Goal: Transaction & Acquisition: Purchase product/service

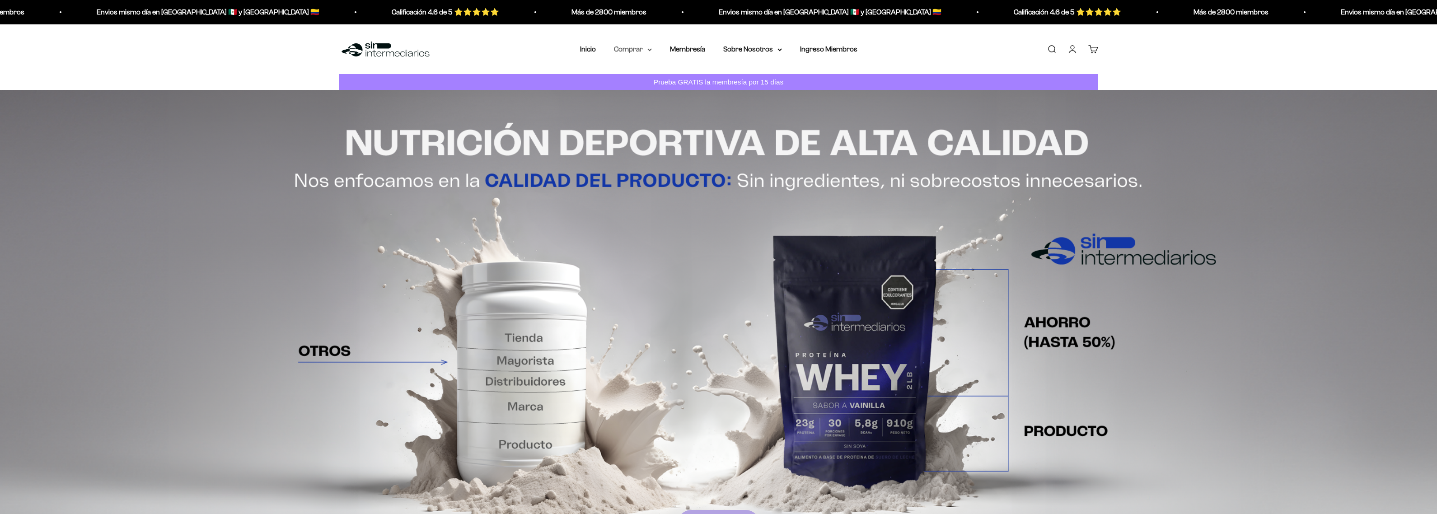
click at [651, 50] on icon at bounding box center [649, 49] width 5 height 3
drag, startPoint x: 649, startPoint y: 75, endPoint x: 630, endPoint y: 80, distance: 19.5
click at [630, 80] on span "Proteínas" at bounding box center [634, 78] width 30 height 8
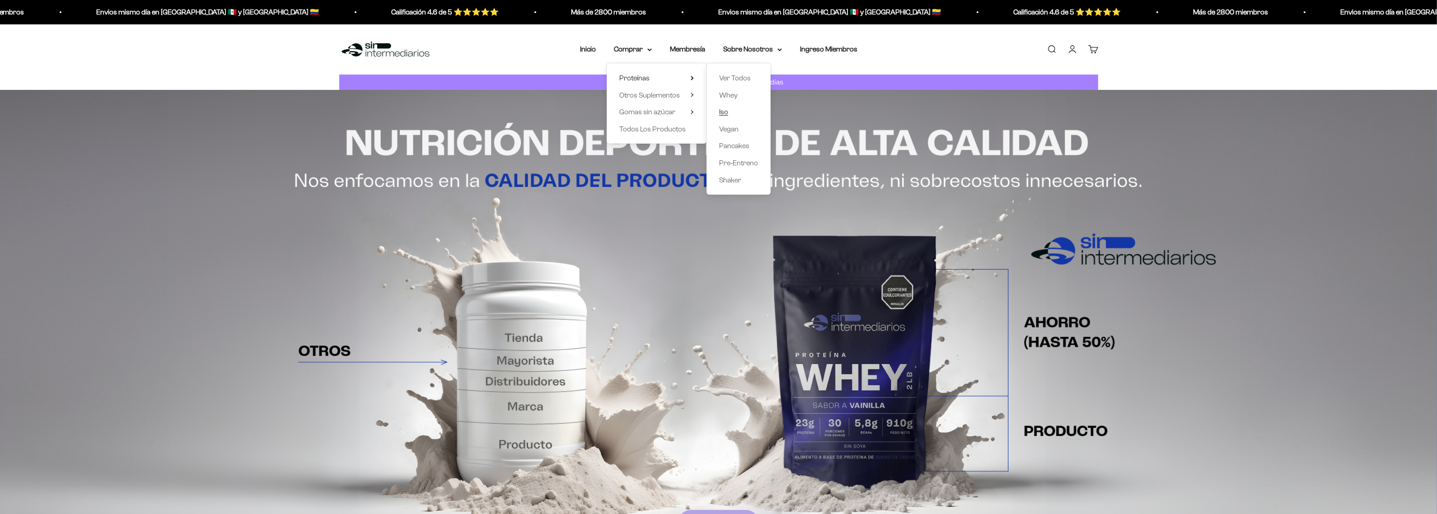
click at [723, 115] on span "Iso" at bounding box center [723, 112] width 9 height 8
click at [688, 96] on summary "Otros Suplementos" at bounding box center [656, 95] width 75 height 12
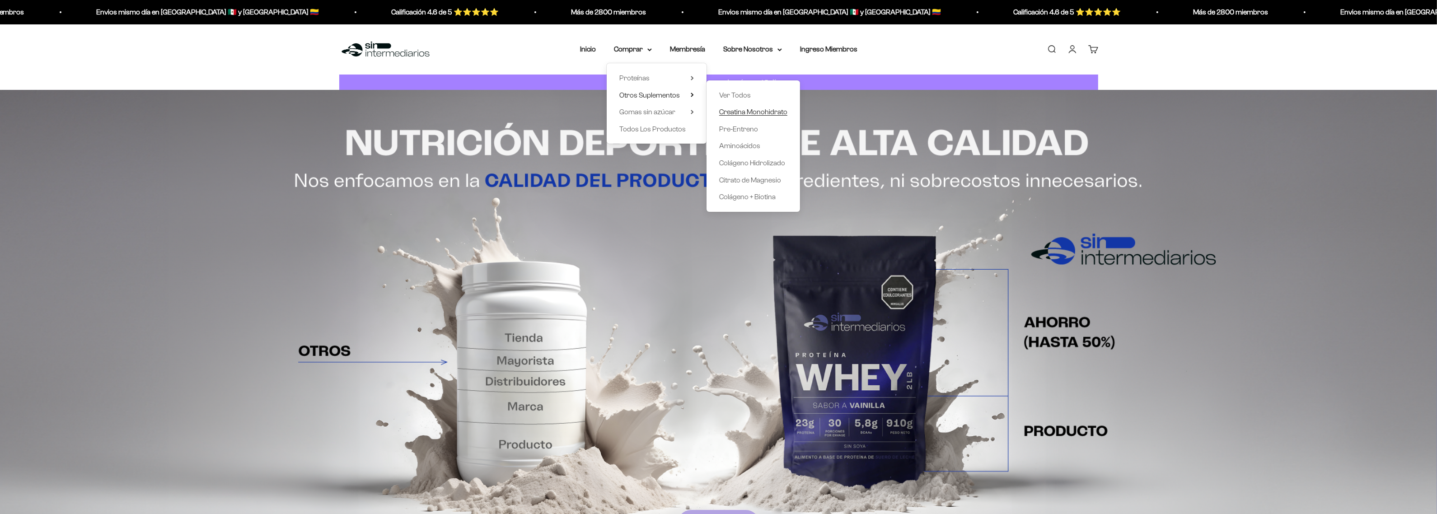
click at [733, 108] on span "Creatina Monohidrato" at bounding box center [753, 112] width 68 height 8
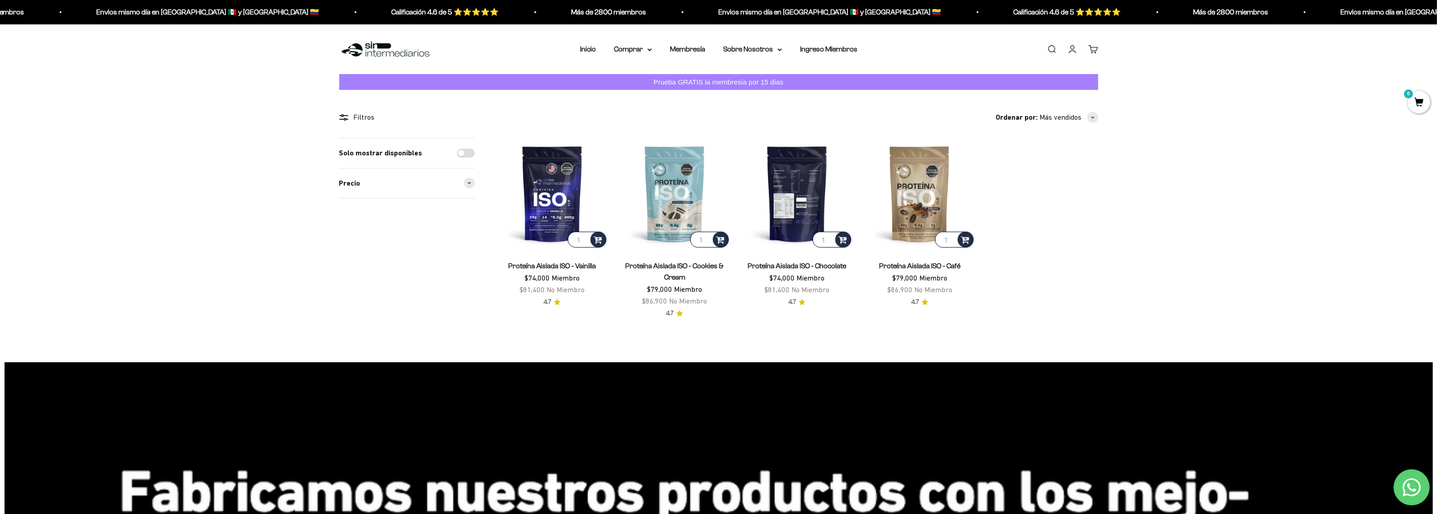
click at [774, 187] on img at bounding box center [797, 194] width 112 height 112
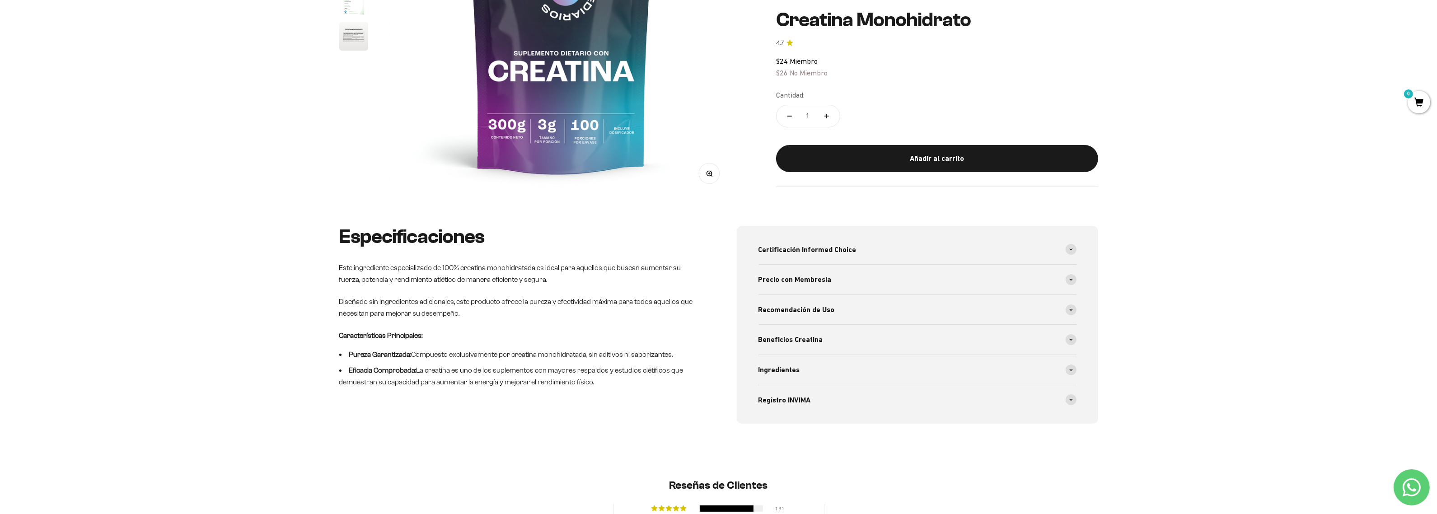
scroll to position [339, 0]
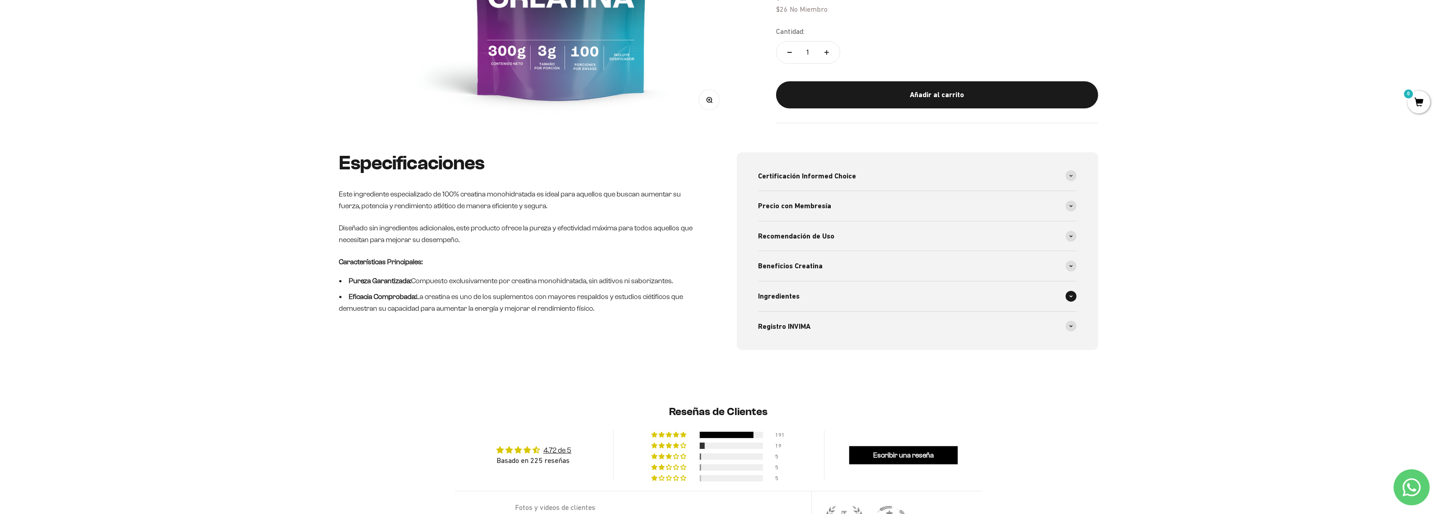
click at [1071, 297] on icon at bounding box center [1070, 295] width 3 height 1
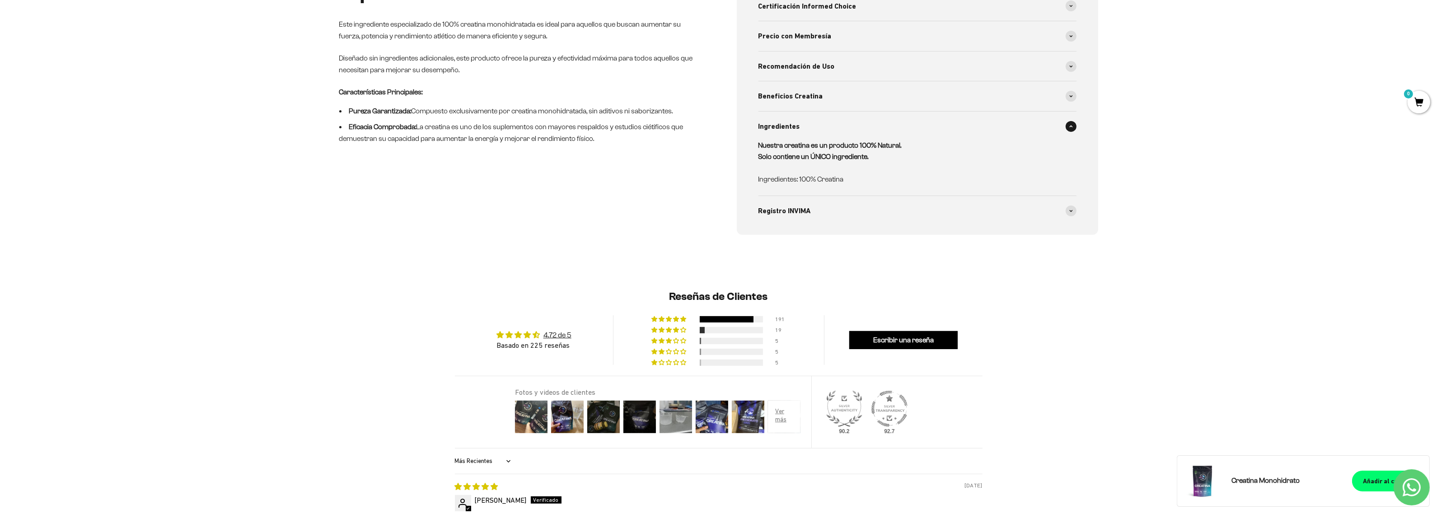
scroll to position [565, 0]
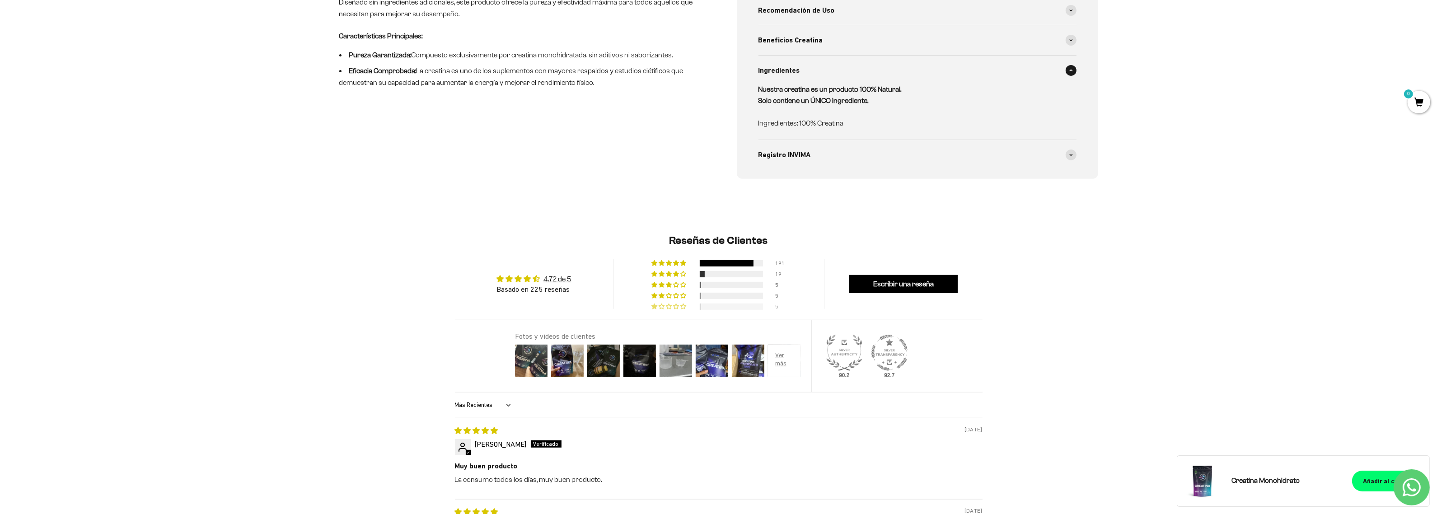
click at [721, 304] on div at bounding box center [731, 306] width 63 height 6
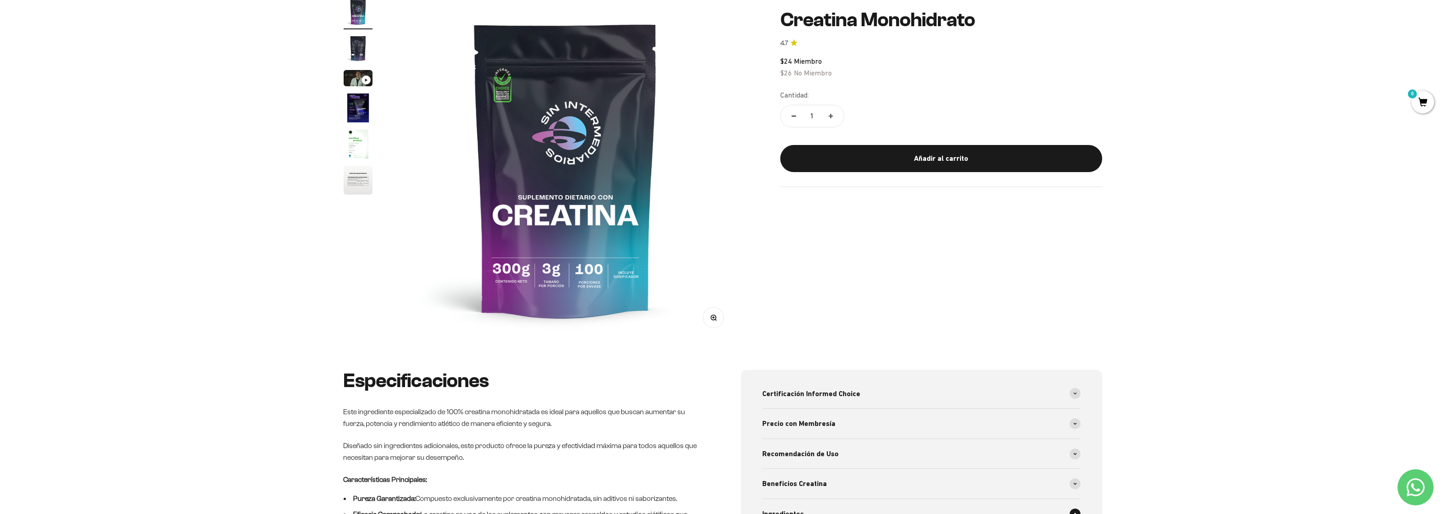
scroll to position [0, 0]
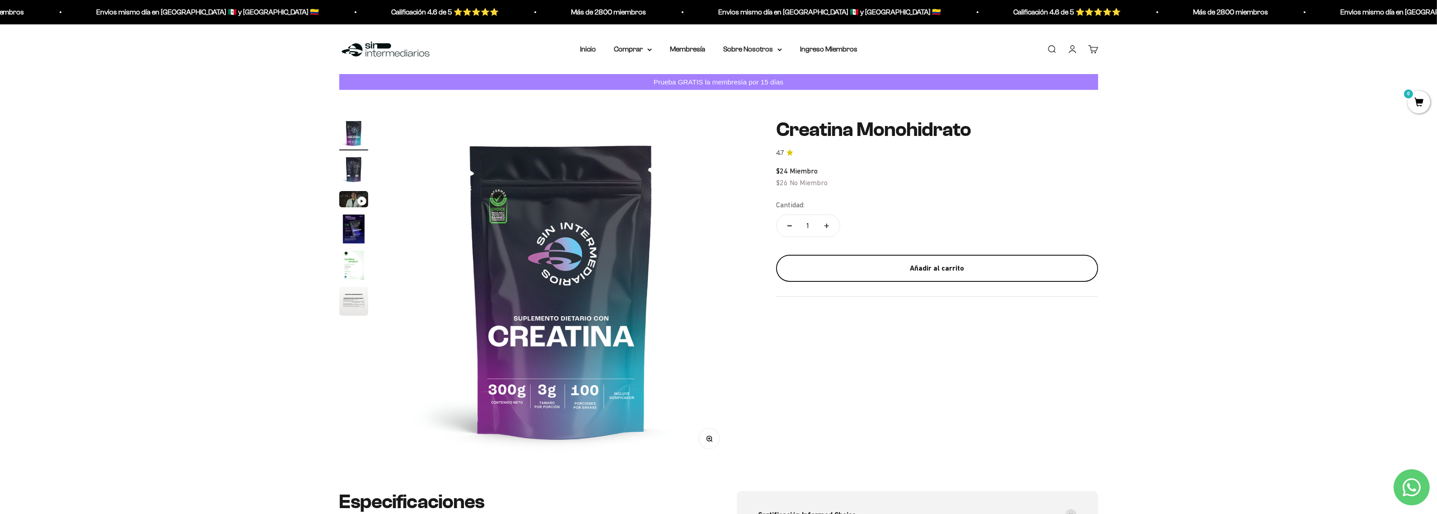
click at [931, 261] on button "Añadir al carrito" at bounding box center [937, 268] width 322 height 27
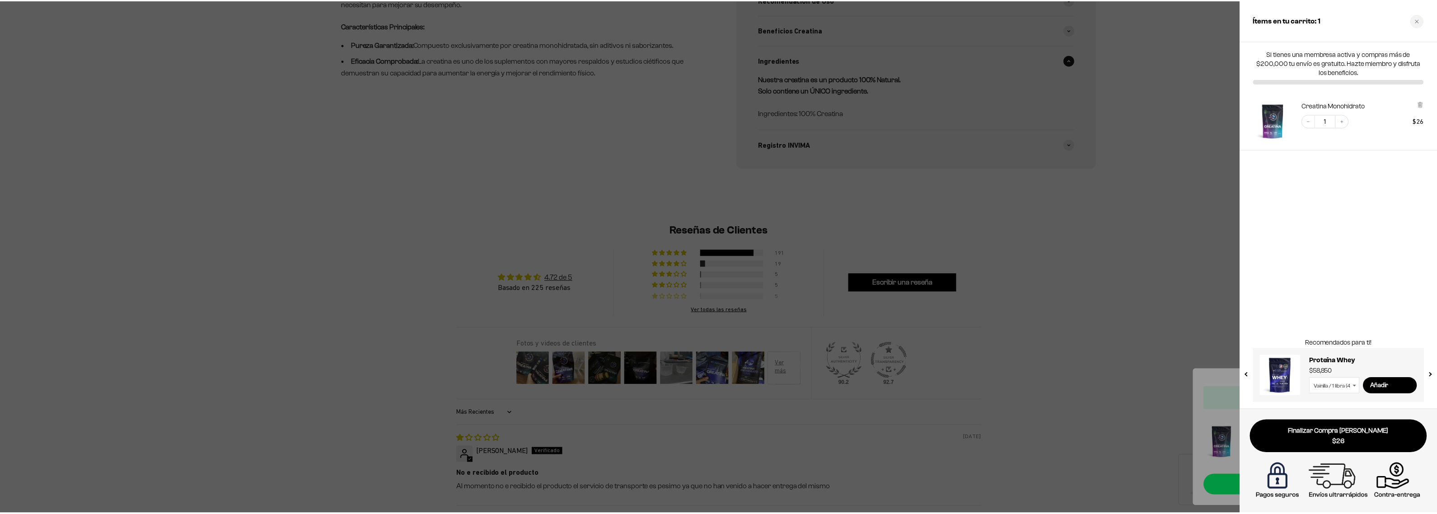
scroll to position [1001, 0]
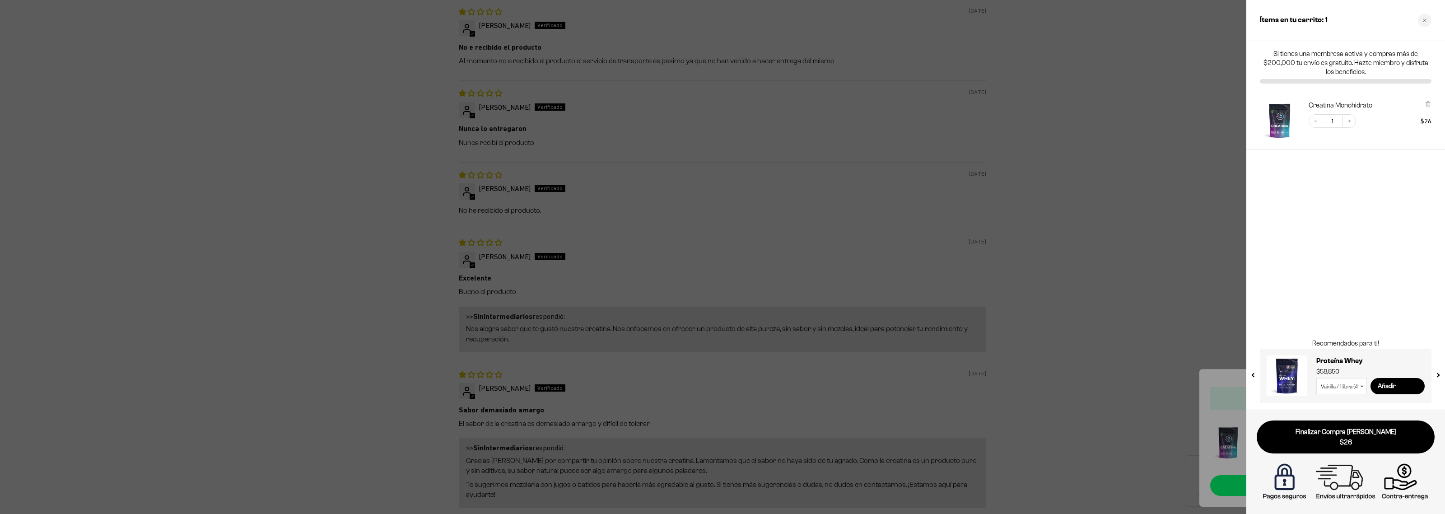
click at [1005, 236] on div at bounding box center [722, 257] width 1445 height 514
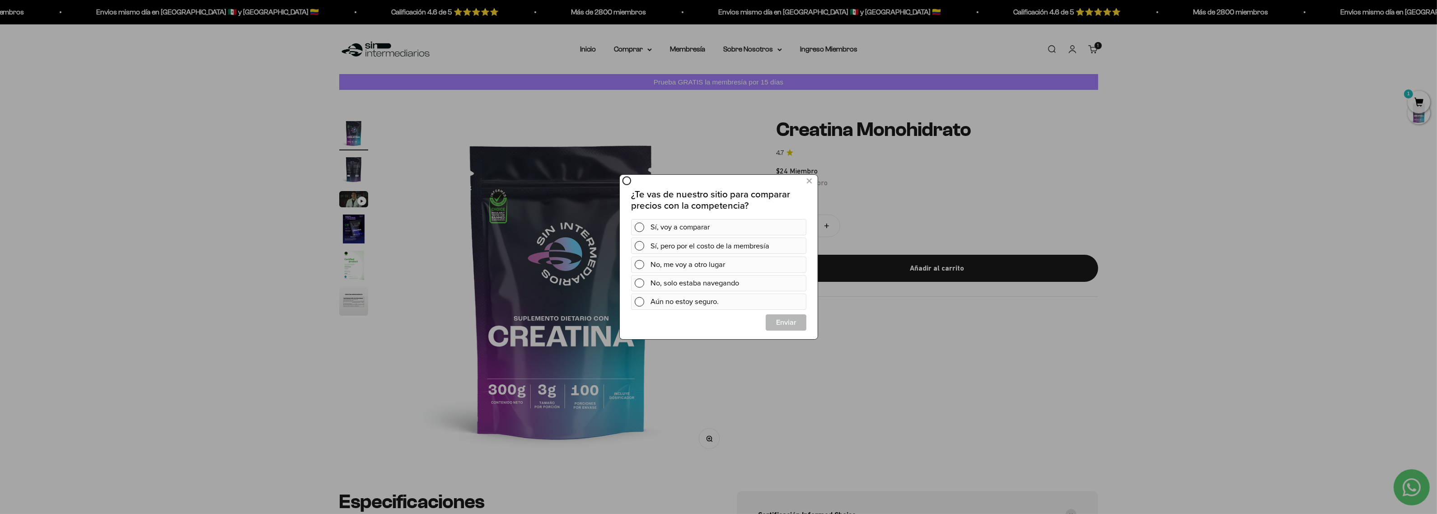
scroll to position [0, 0]
click at [709, 282] on div "No, solo estaba navegando" at bounding box center [726, 283] width 152 height 16
click at [781, 327] on span "Cerrar" at bounding box center [786, 322] width 40 height 16
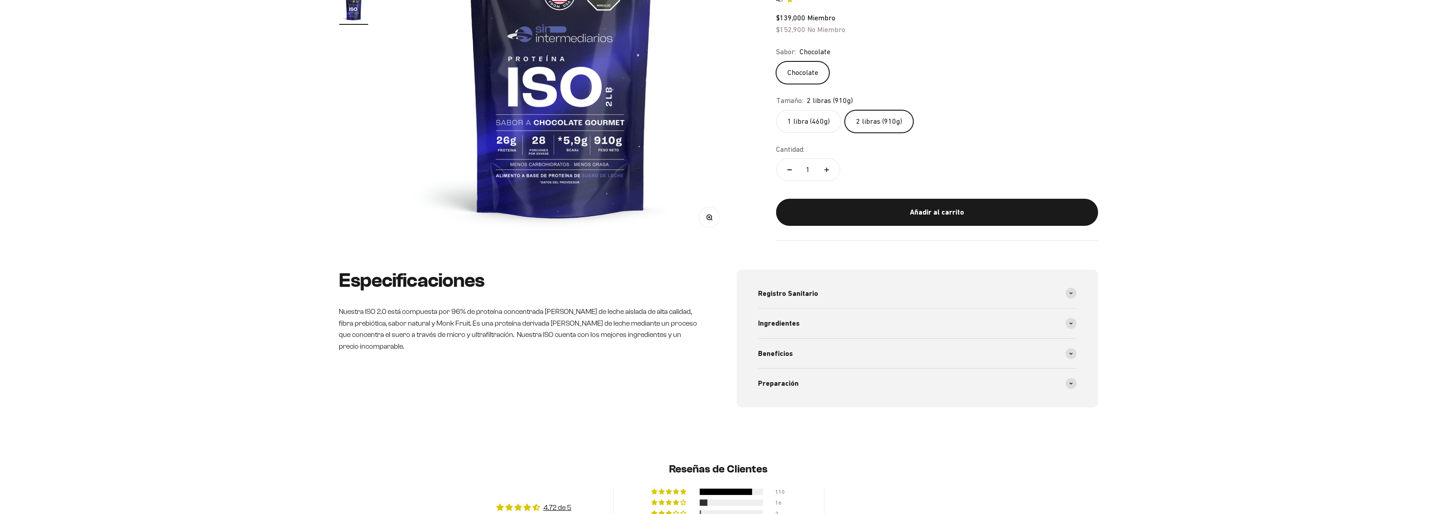
scroll to position [226, 0]
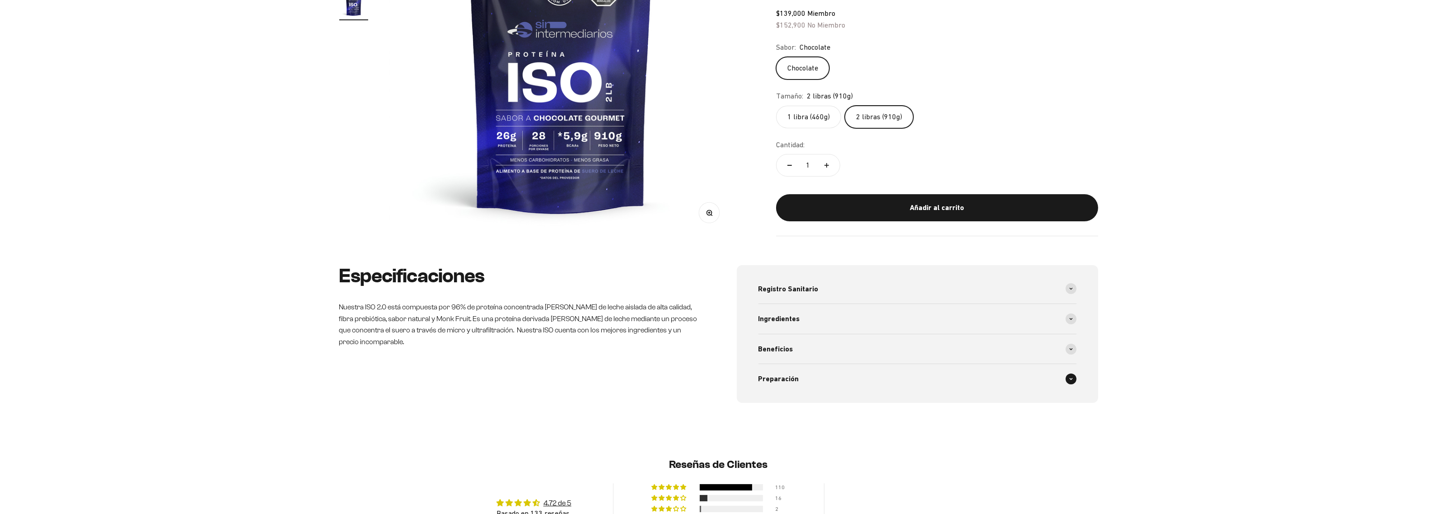
click at [1071, 378] on icon at bounding box center [1071, 379] width 4 height 3
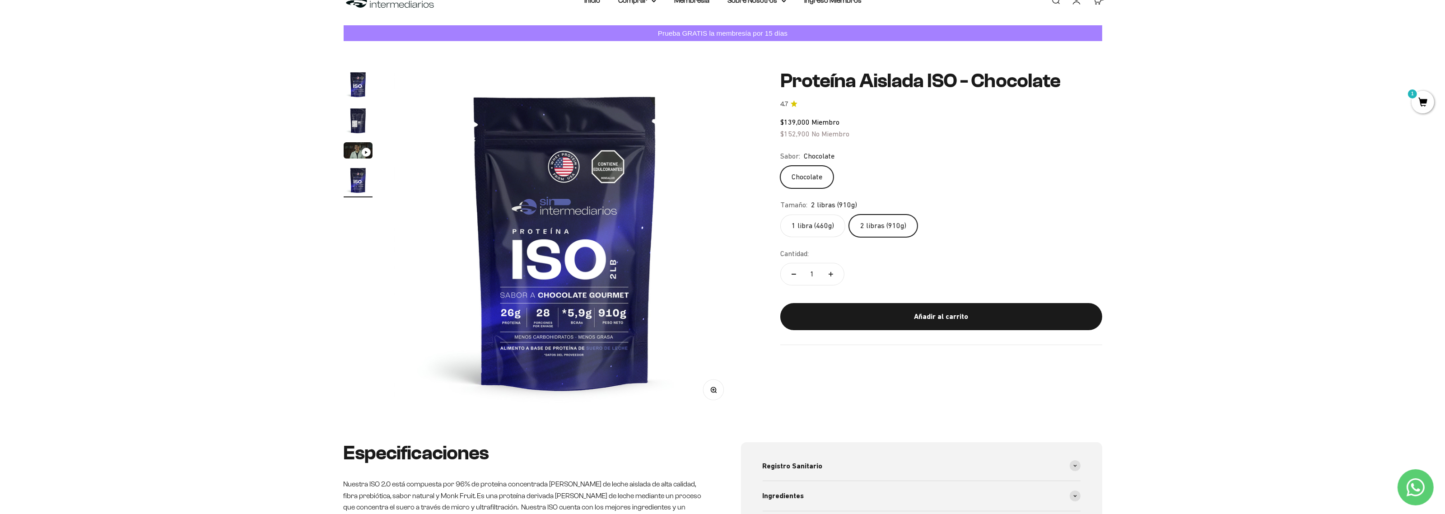
scroll to position [0, 0]
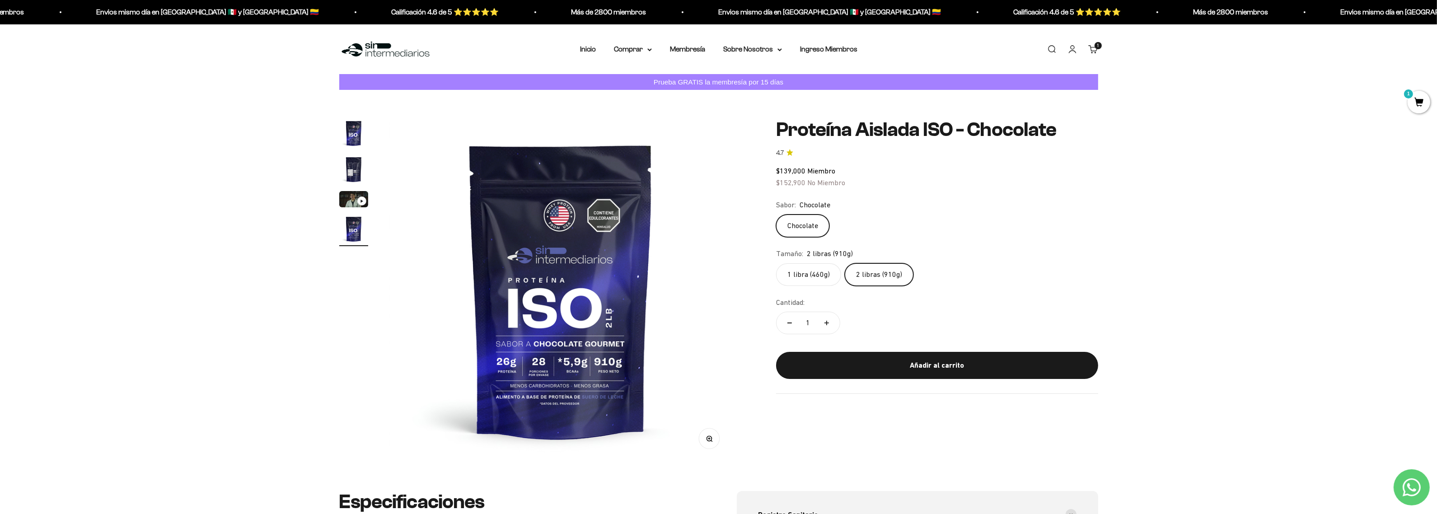
click at [1412, 107] on span "1" at bounding box center [1418, 102] width 23 height 23
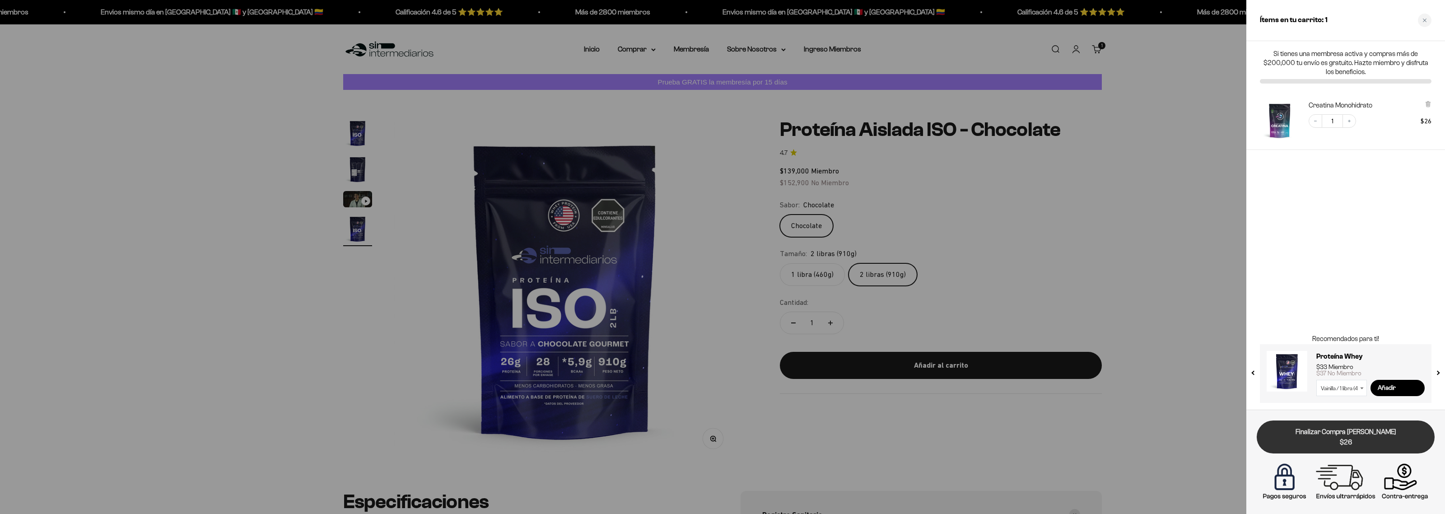
click at [1342, 434] on link "Finalizar Compra Segura $26" at bounding box center [1346, 436] width 178 height 33
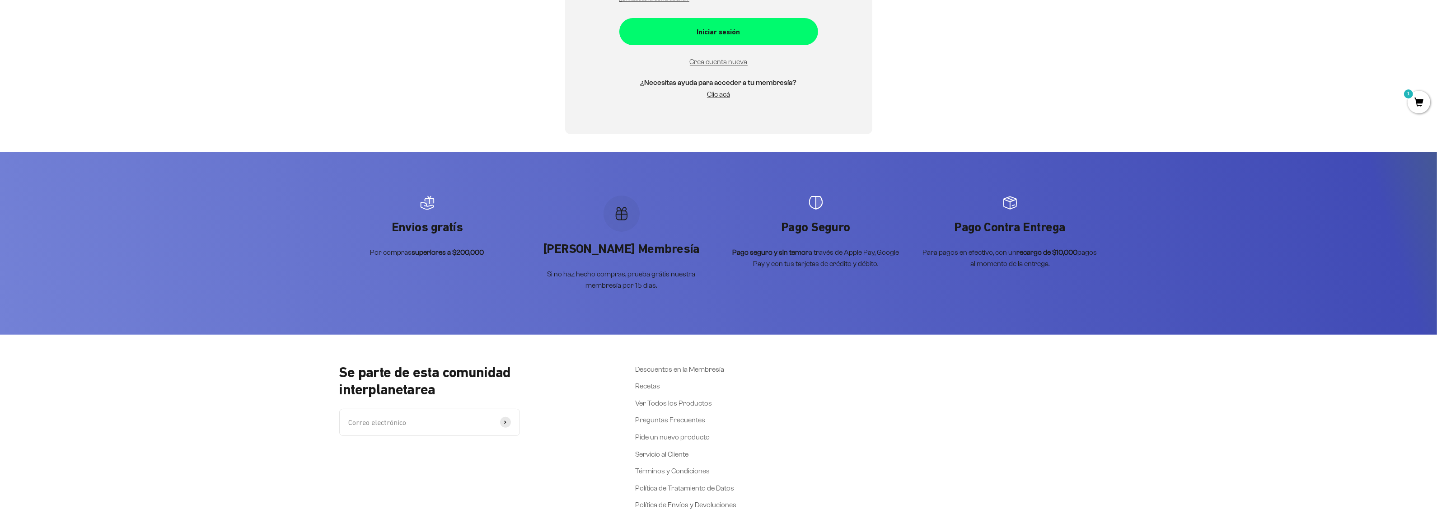
scroll to position [464, 0]
